Goal: Transaction & Acquisition: Purchase product/service

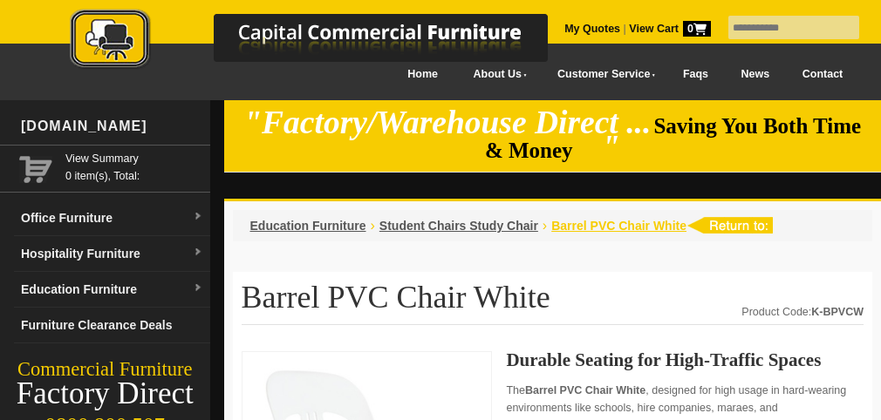
click at [616, 228] on span "Barrel PVC Chair White" at bounding box center [618, 226] width 135 height 14
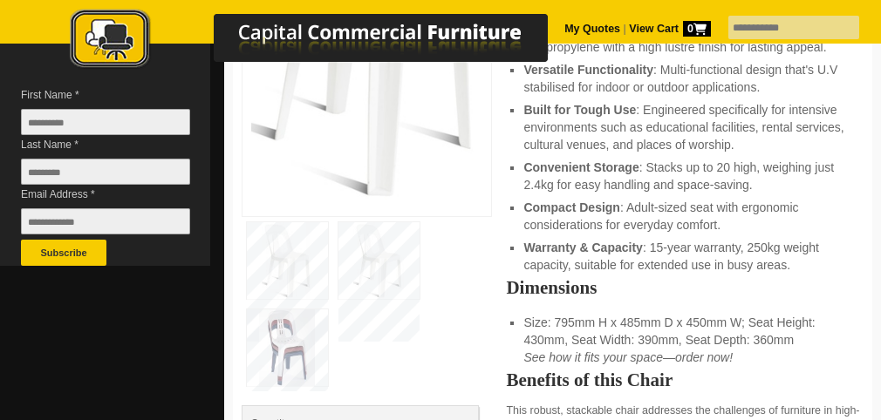
scroll to position [336, 0]
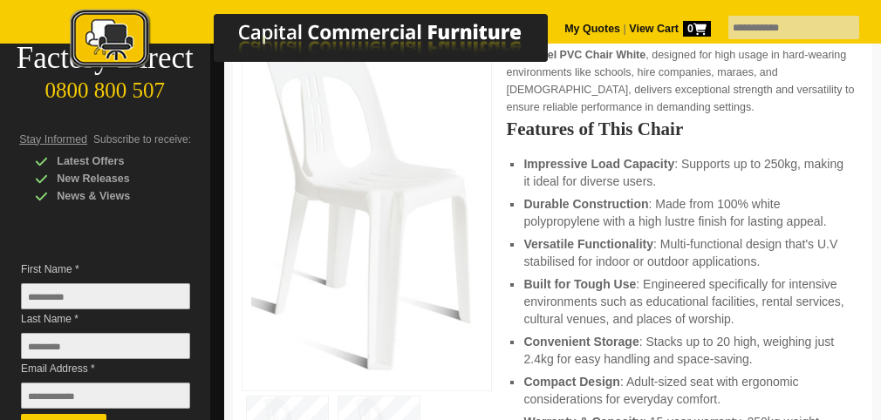
click at [374, 209] on img at bounding box center [367, 200] width 232 height 351
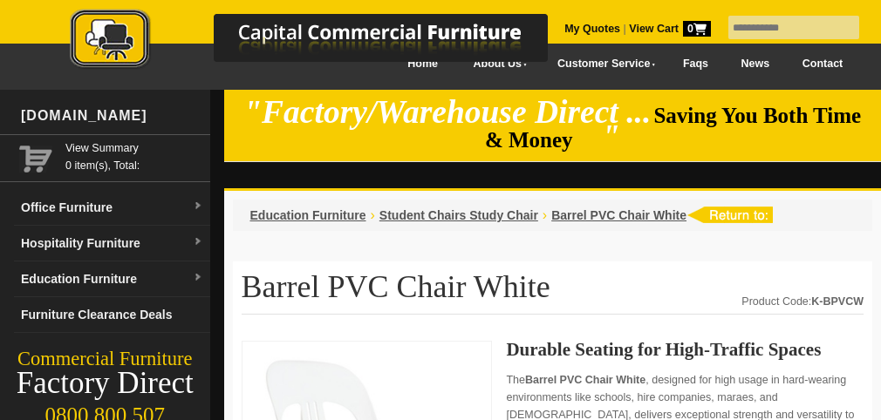
scroll to position [0, 0]
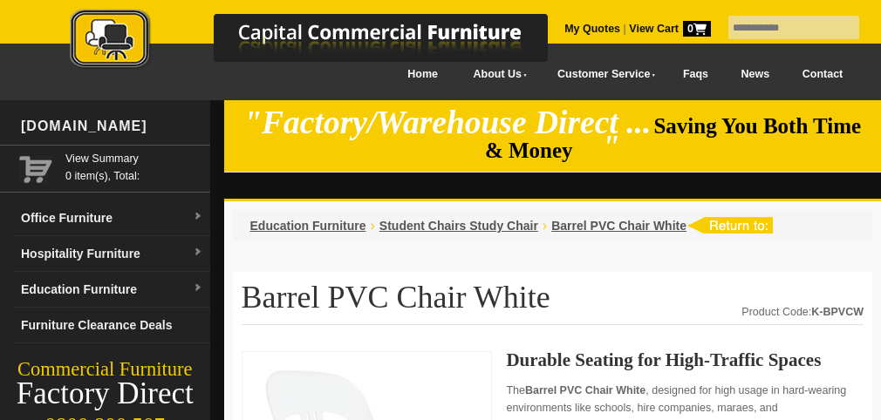
click at [385, 76] on link at bounding box center [327, 43] width 610 height 69
